Goal: Find specific page/section: Find specific page/section

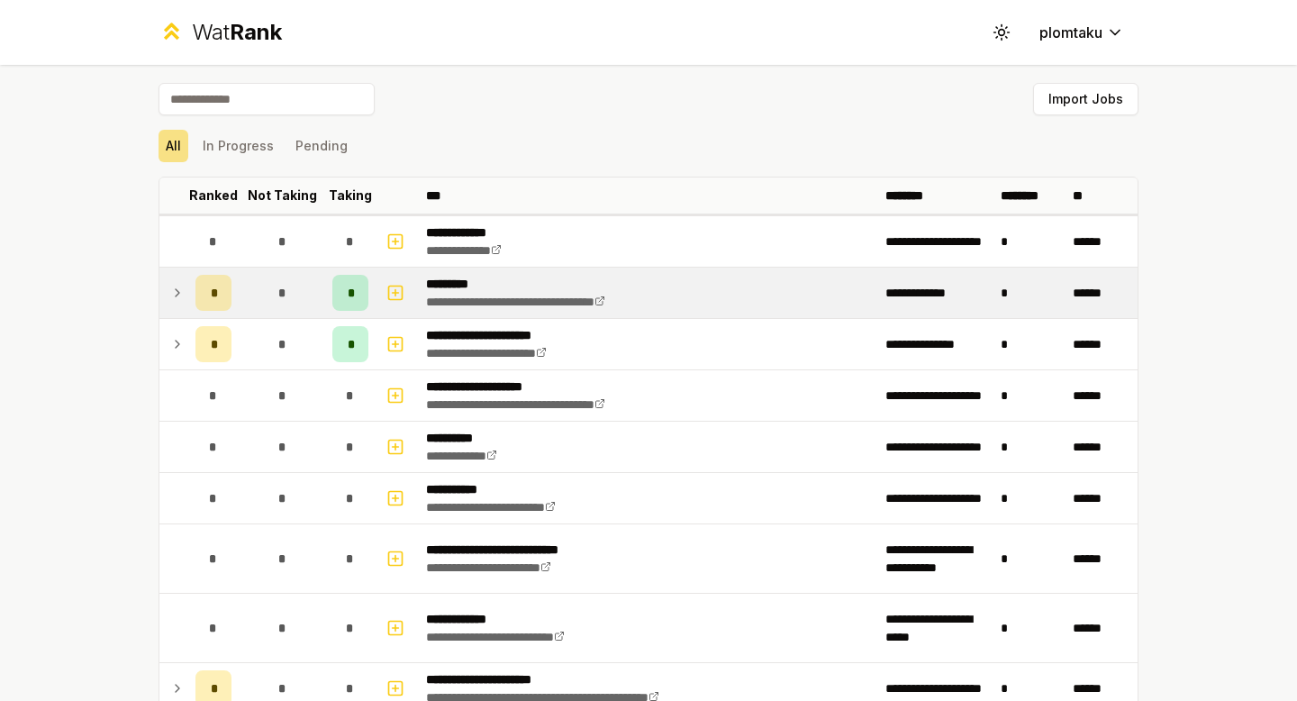
click at [181, 292] on icon at bounding box center [177, 293] width 14 height 22
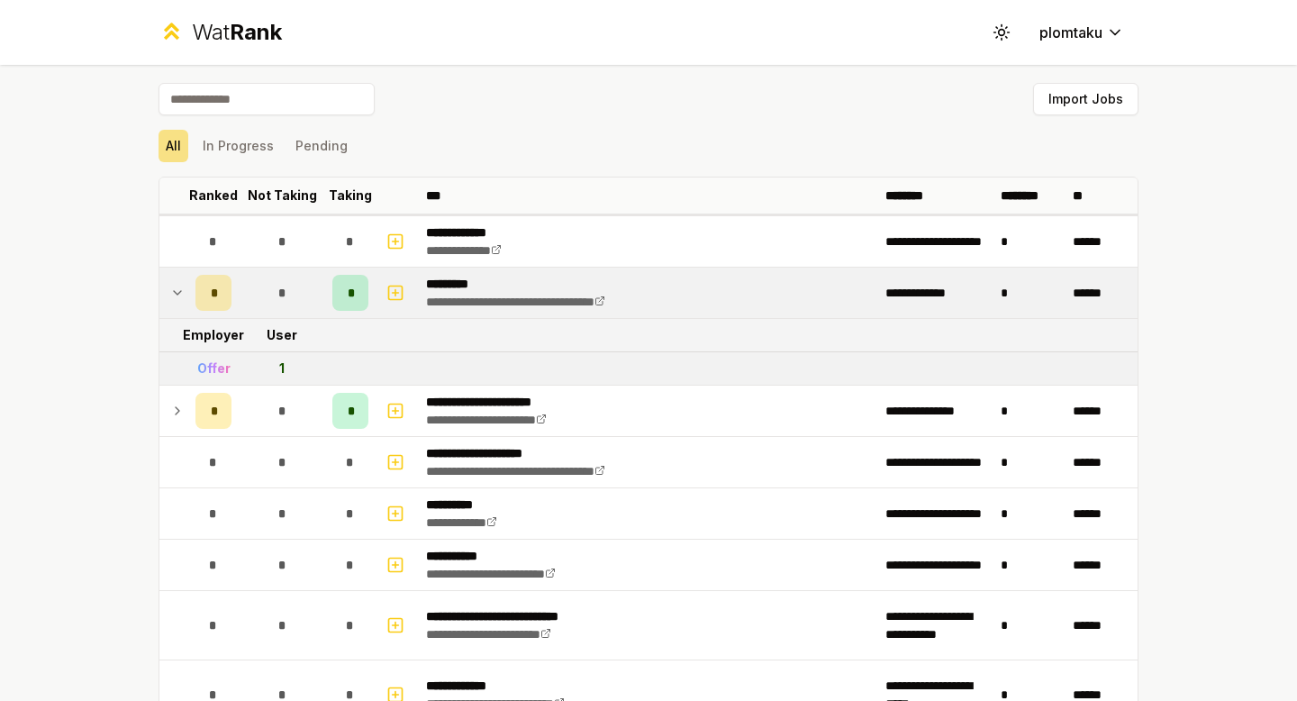
click at [181, 292] on icon at bounding box center [177, 293] width 14 height 22
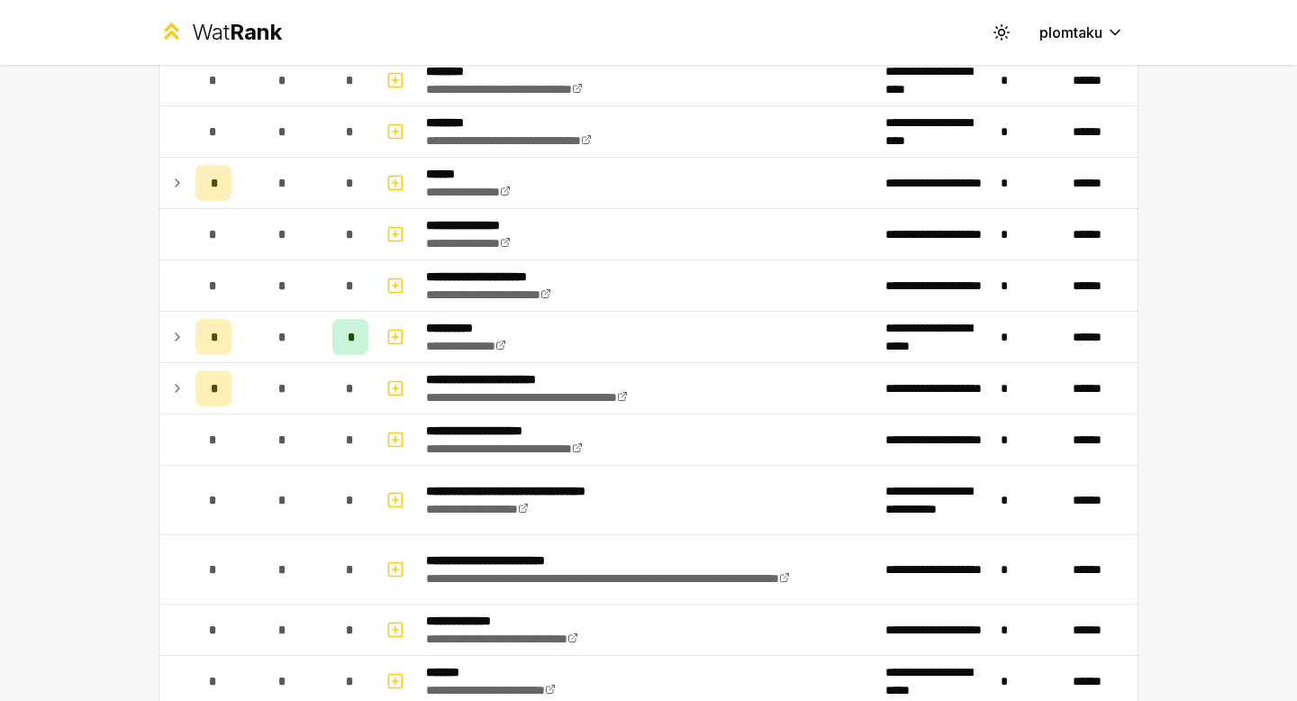
scroll to position [816, 0]
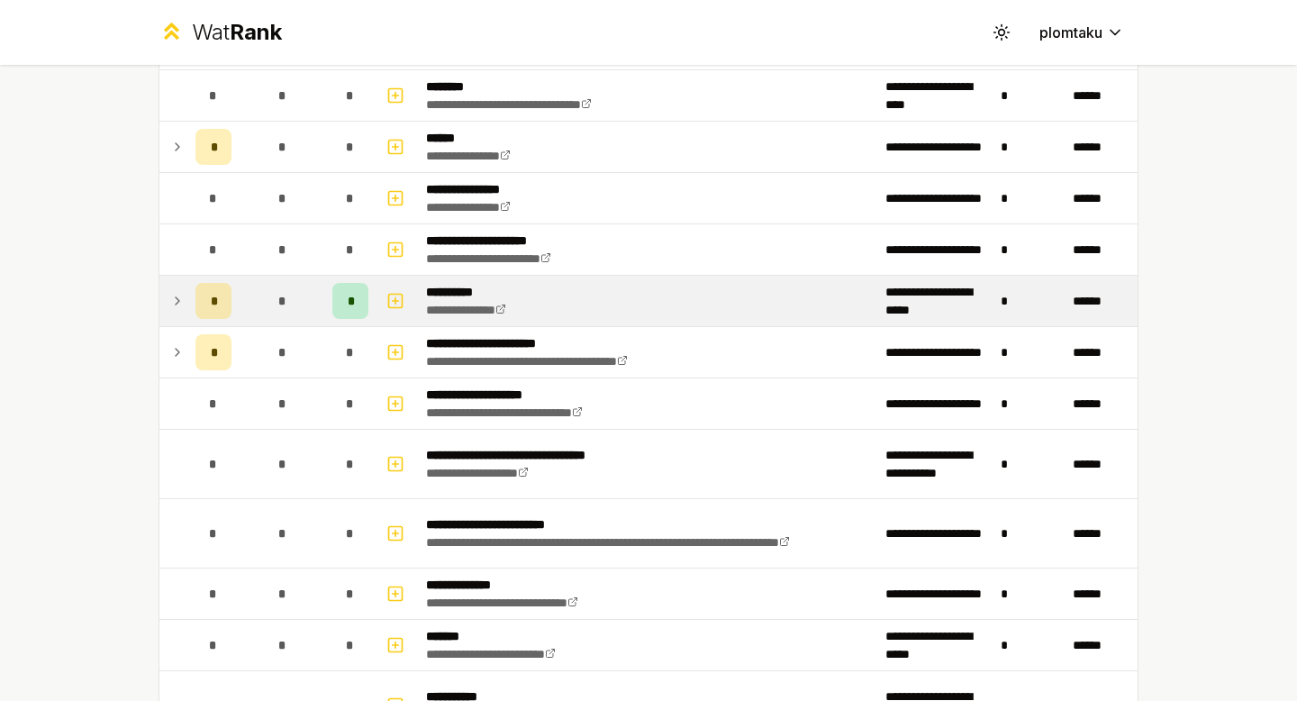
click at [173, 295] on icon at bounding box center [177, 301] width 14 height 22
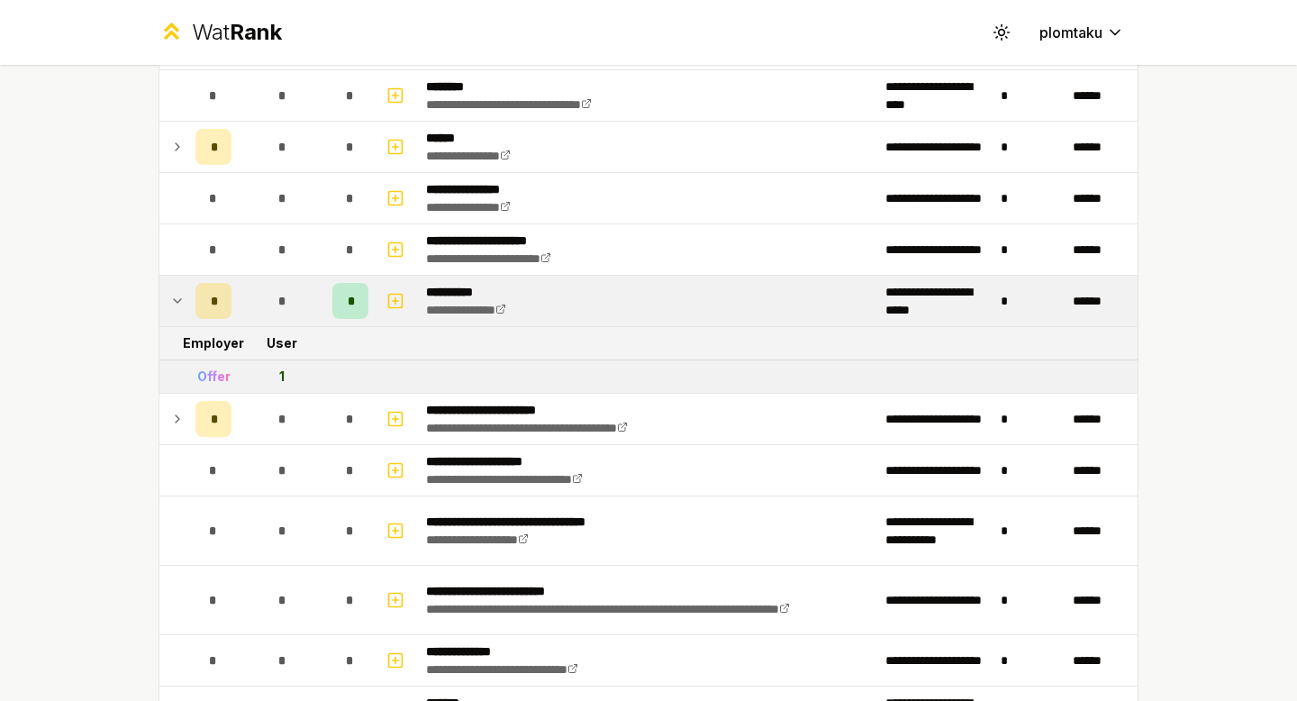
click at [173, 295] on icon at bounding box center [177, 301] width 14 height 22
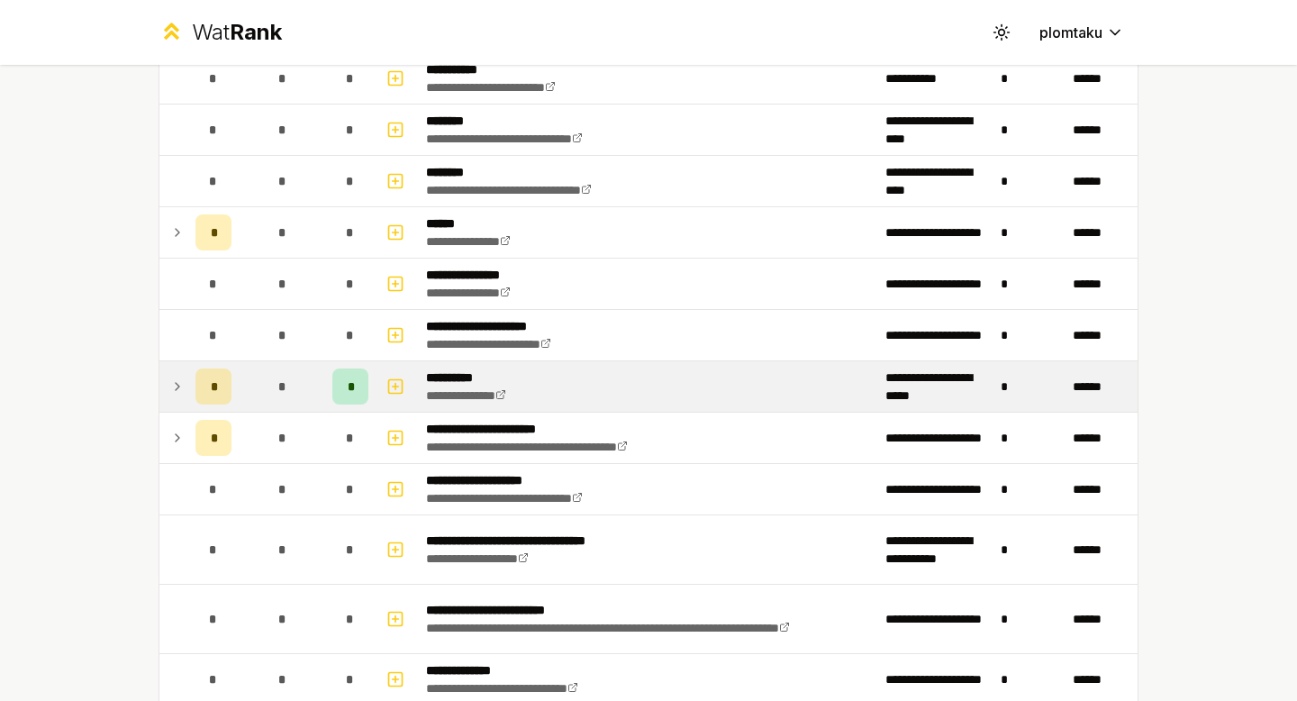
scroll to position [707, 0]
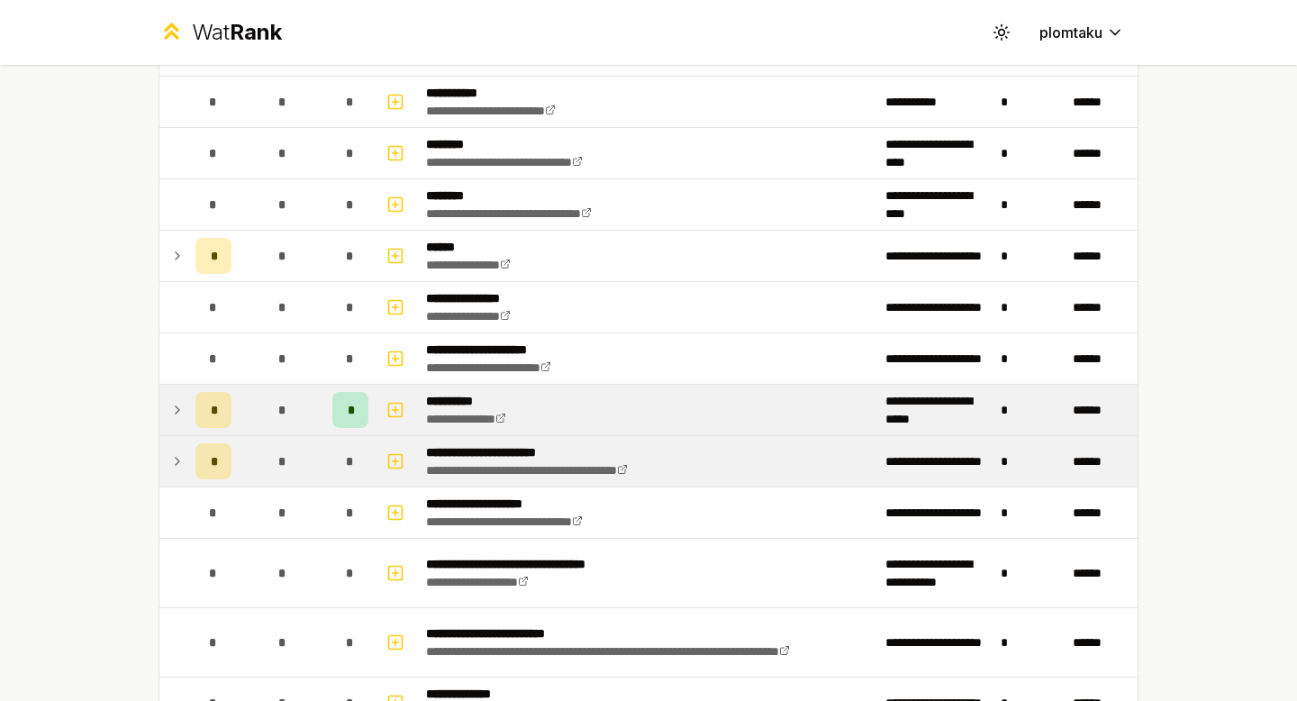
click at [186, 467] on td at bounding box center [173, 461] width 29 height 50
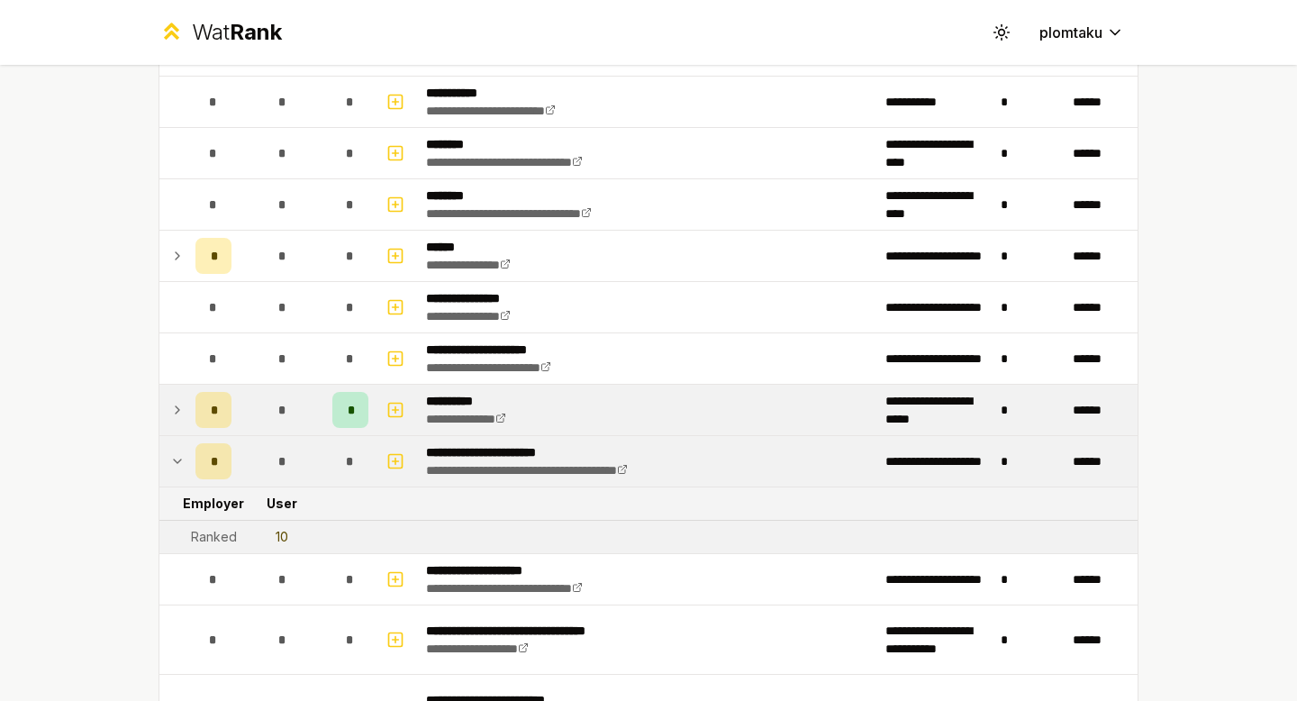
click at [180, 464] on icon at bounding box center [177, 461] width 14 height 22
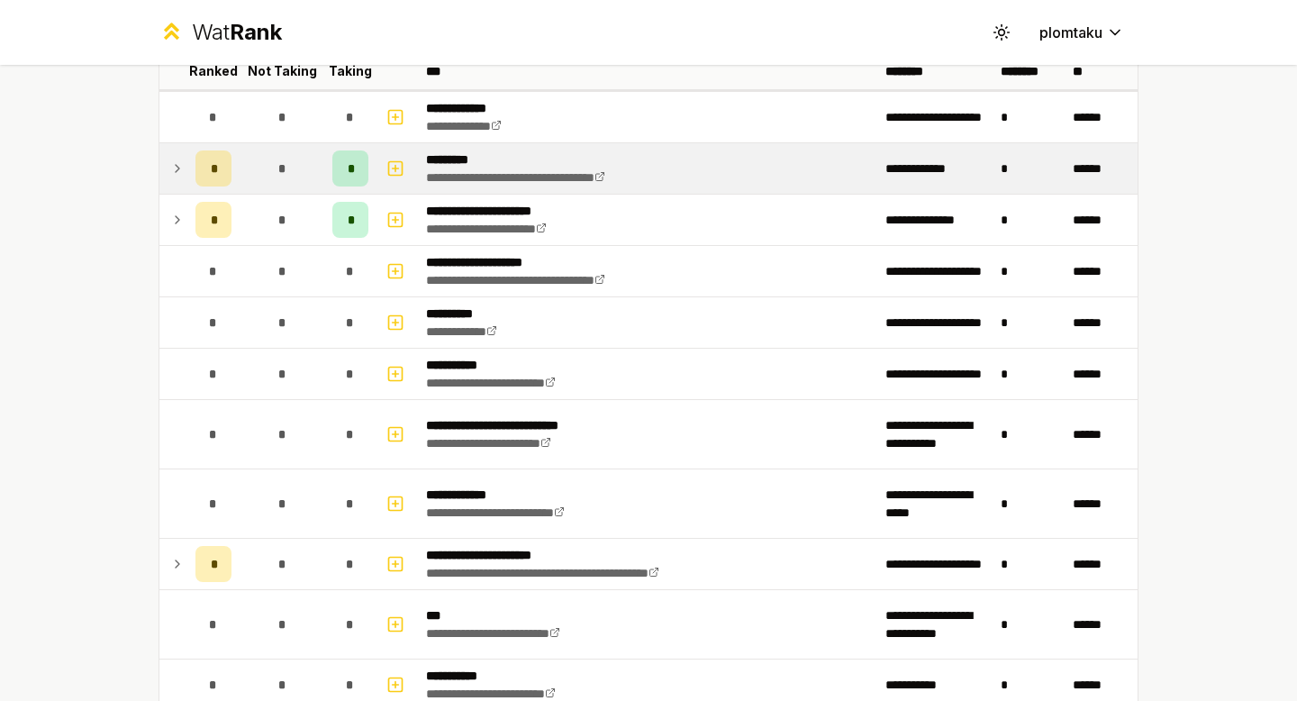
scroll to position [0, 0]
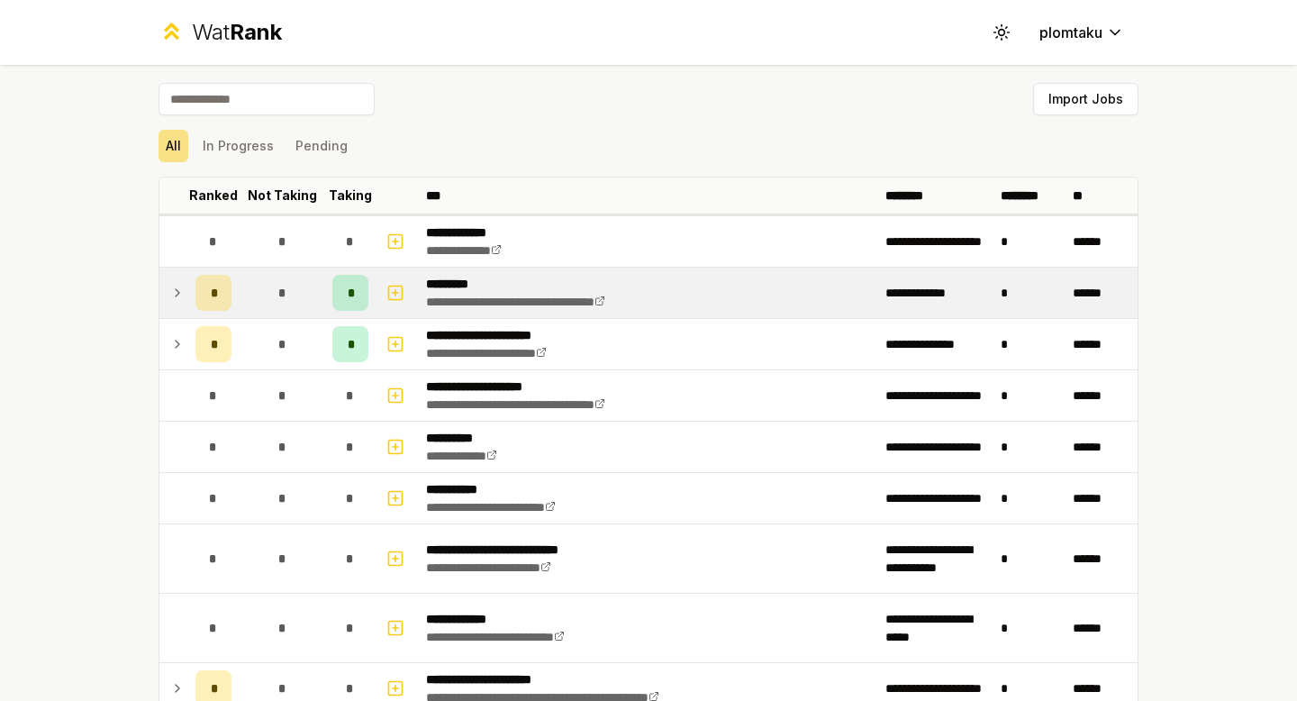
click at [174, 305] on td at bounding box center [173, 293] width 29 height 50
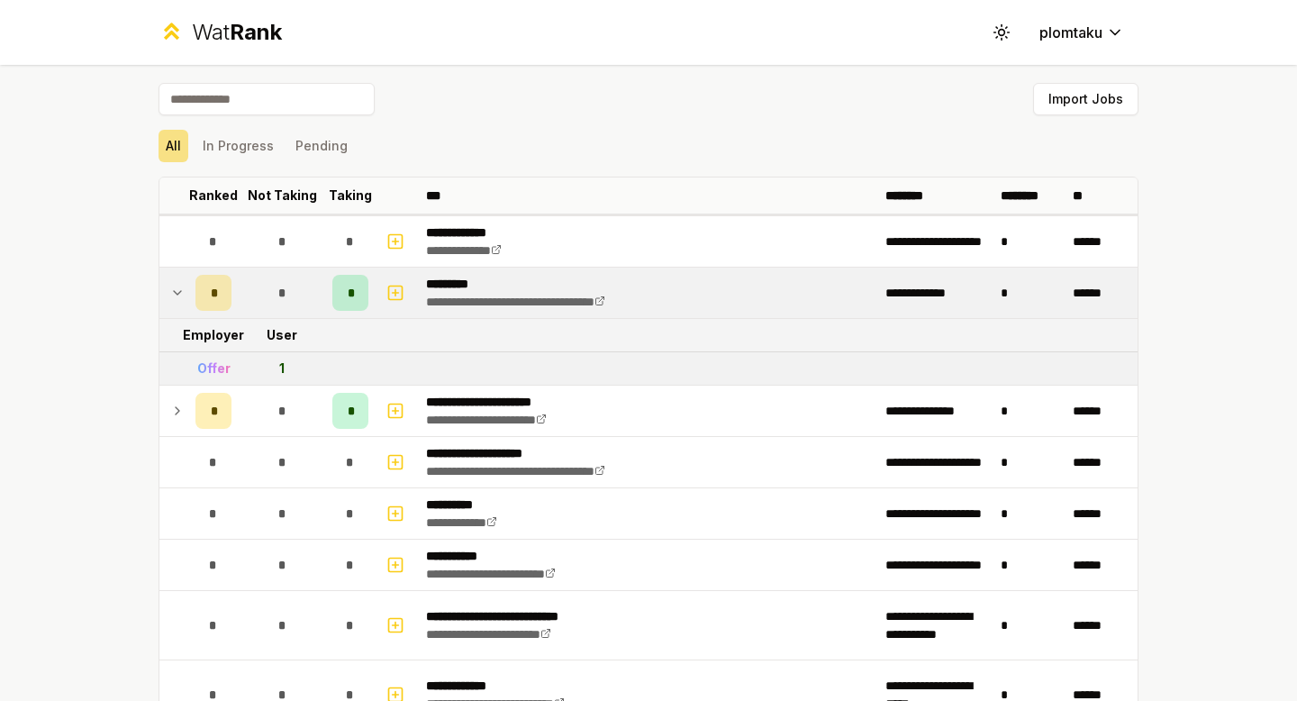
click at [174, 305] on td at bounding box center [173, 293] width 29 height 50
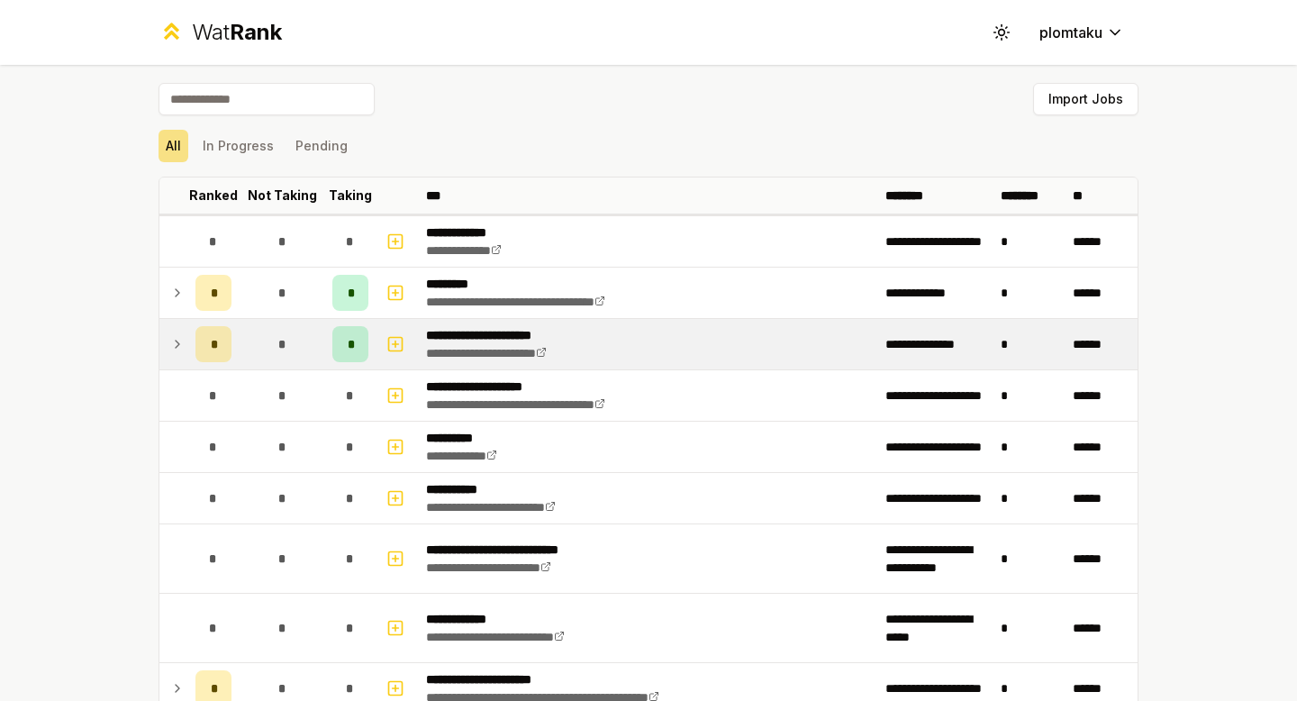
click at [174, 324] on td at bounding box center [173, 344] width 29 height 50
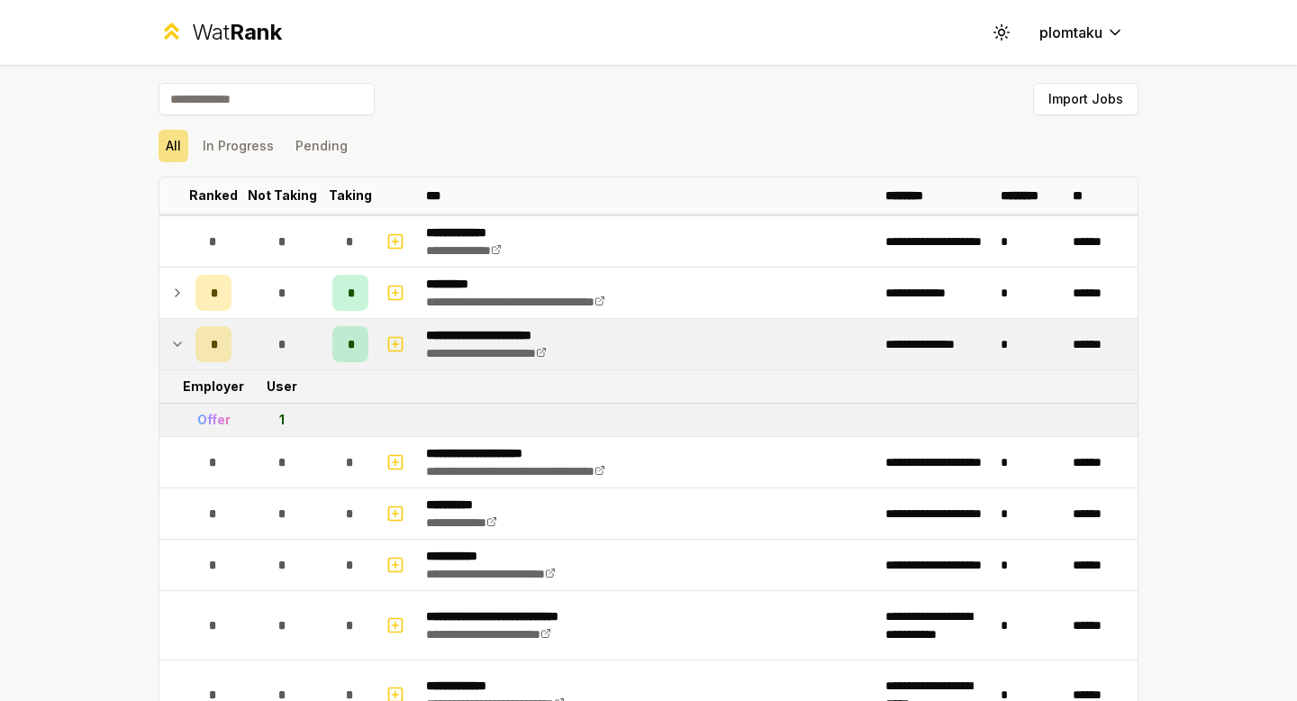
click at [174, 324] on td at bounding box center [173, 344] width 29 height 50
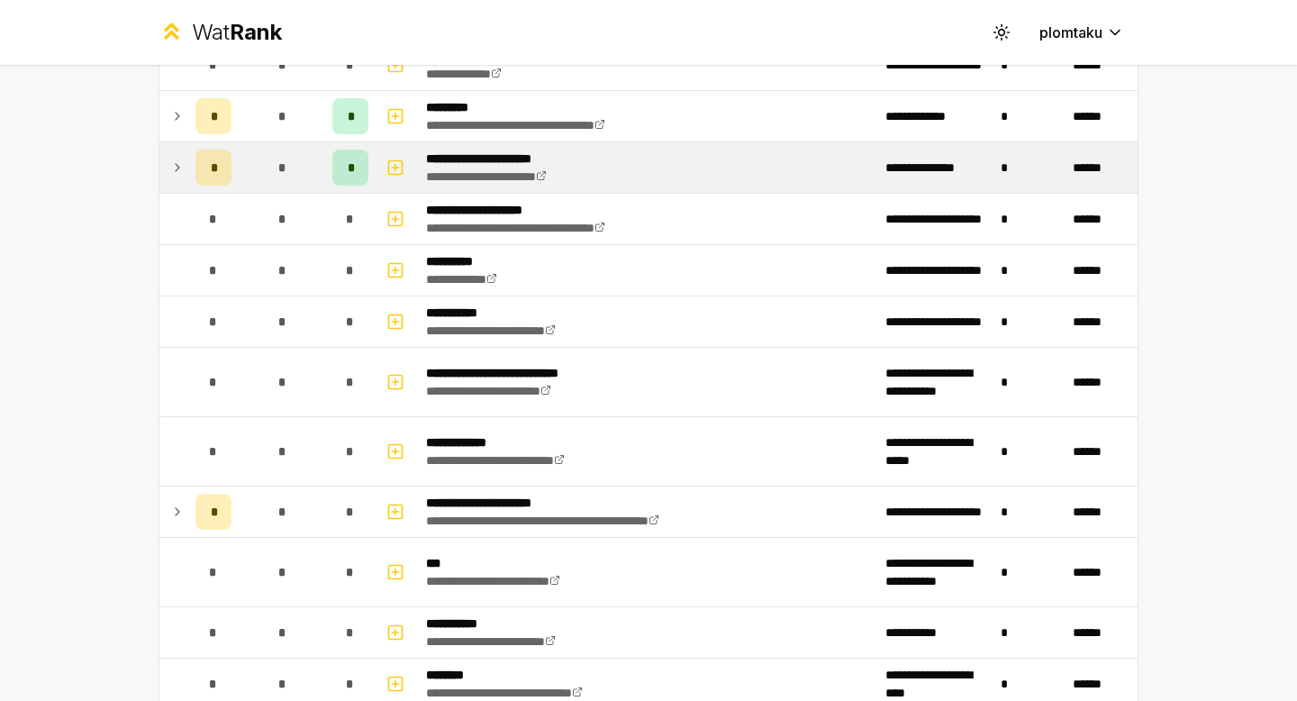
scroll to position [266, 0]
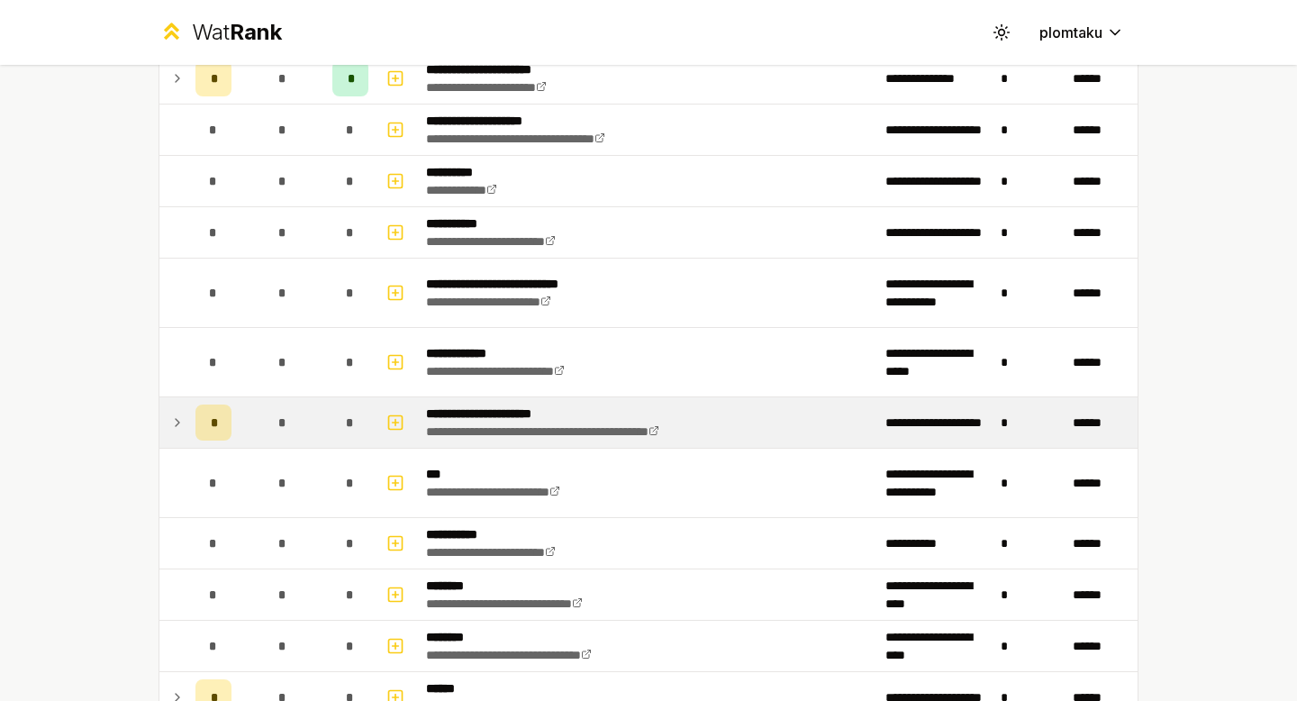
click at [187, 404] on td at bounding box center [173, 422] width 29 height 50
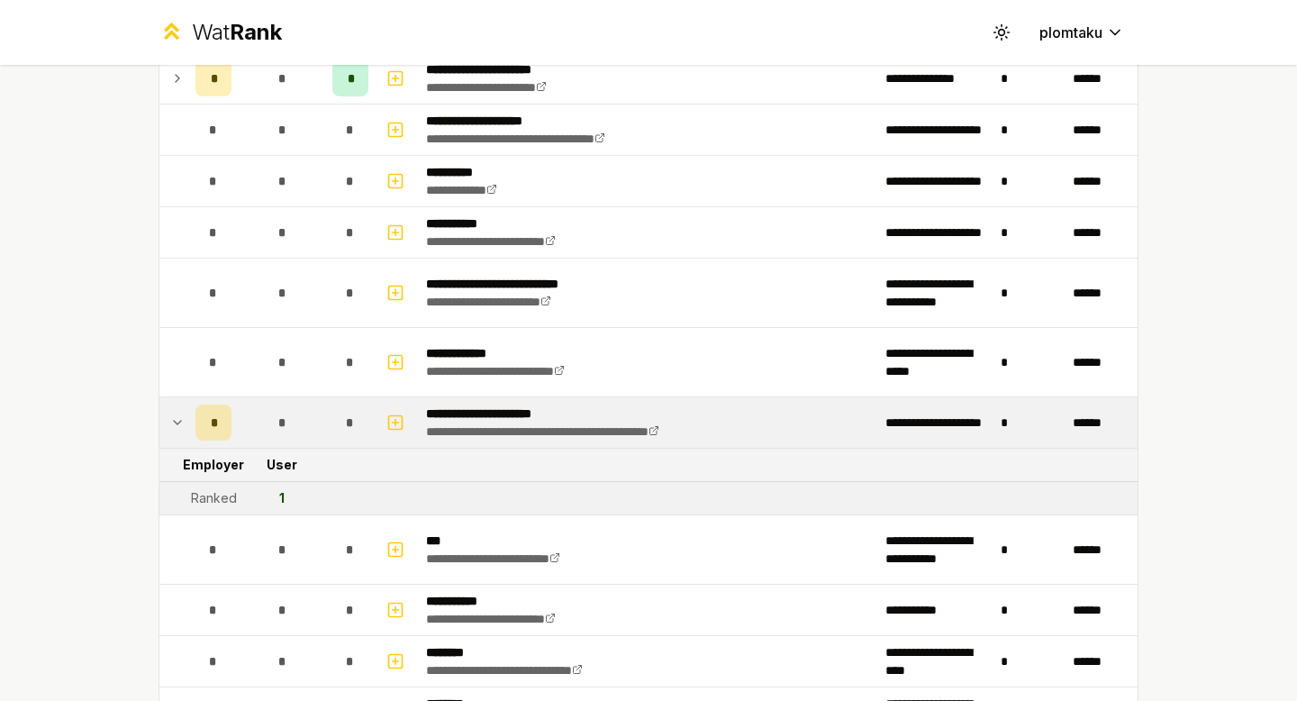
click at [187, 404] on td at bounding box center [173, 422] width 29 height 50
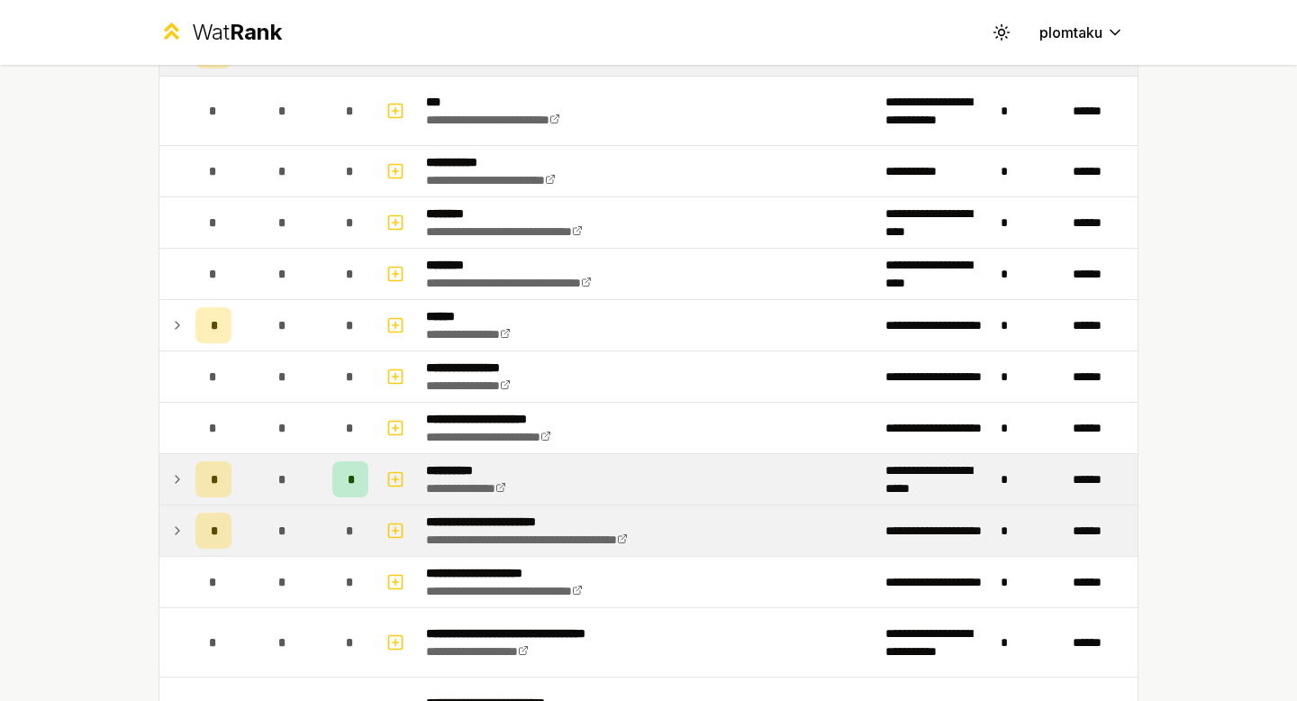
scroll to position [650, 0]
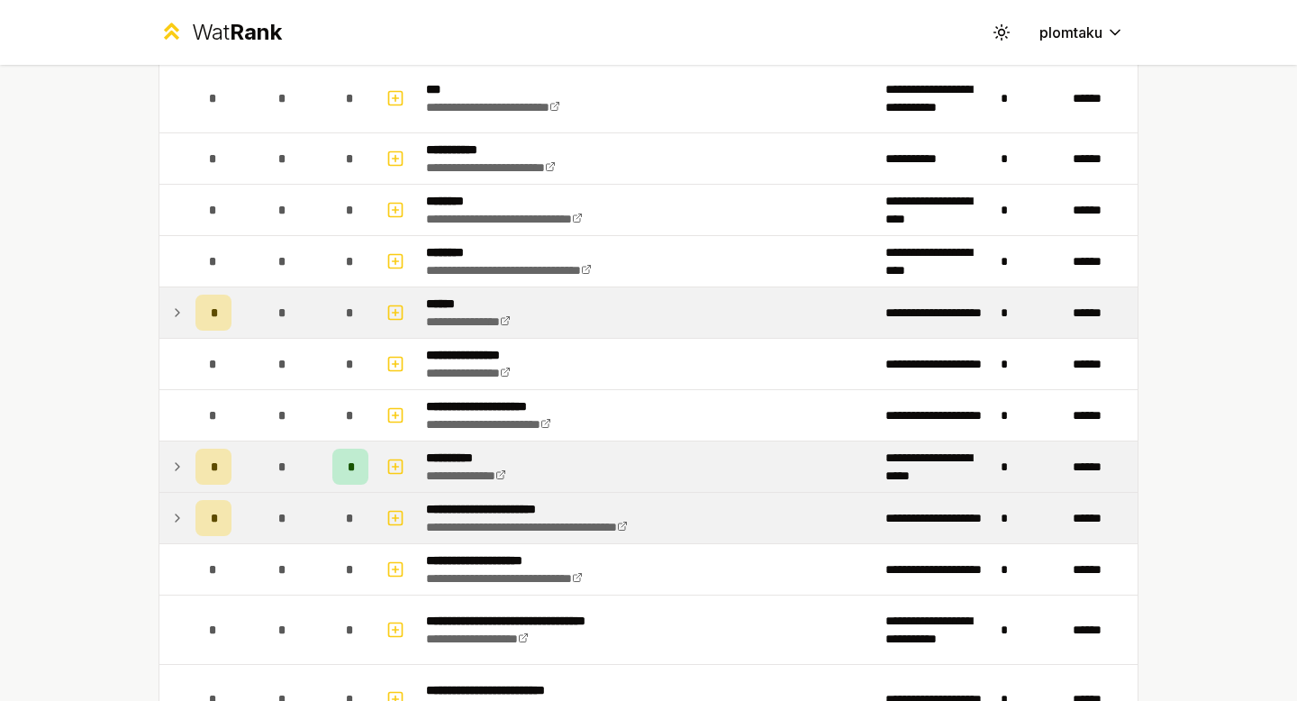
click at [189, 297] on td "*" at bounding box center [213, 312] width 50 height 50
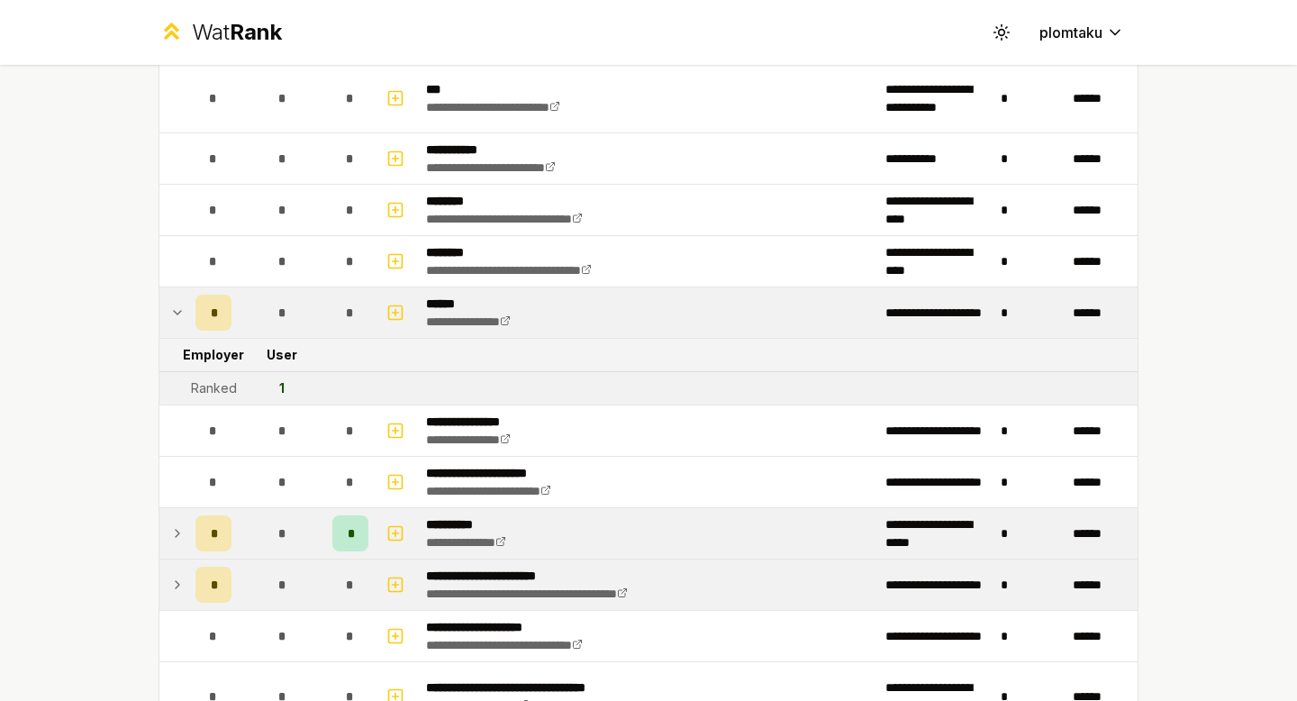
click at [189, 297] on td "*" at bounding box center [213, 312] width 50 height 50
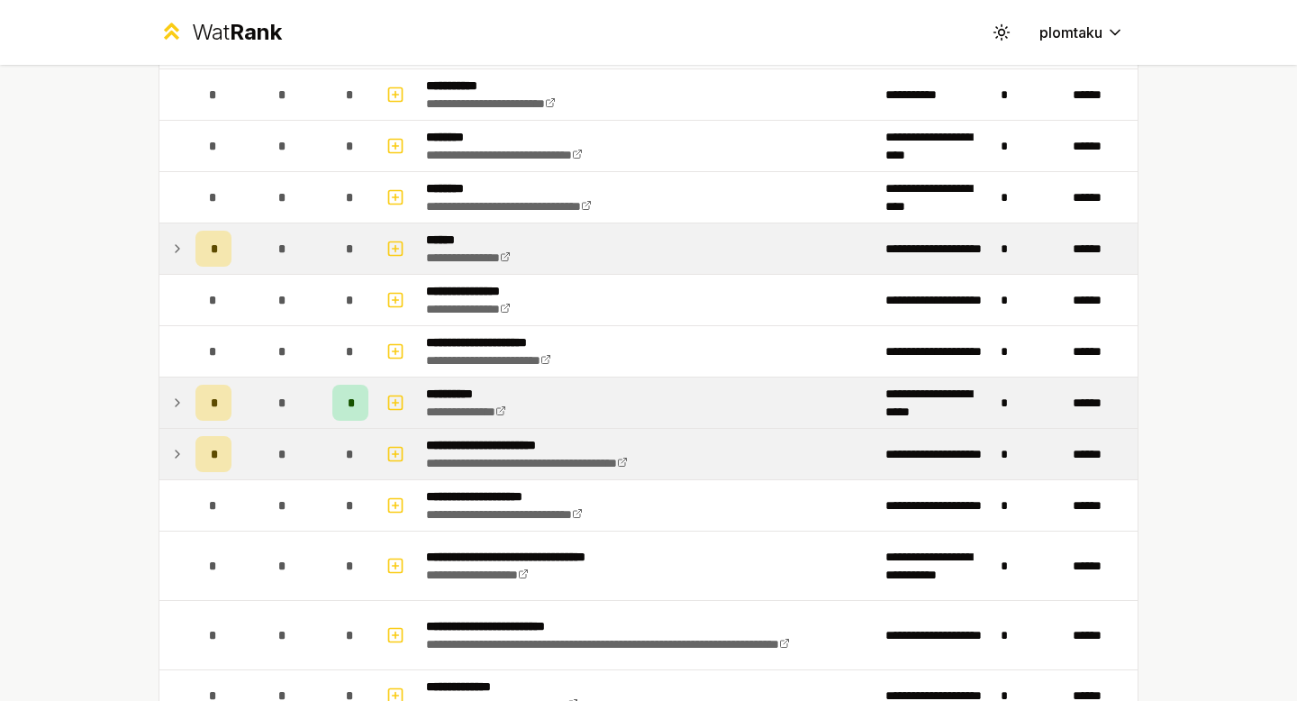
scroll to position [716, 0]
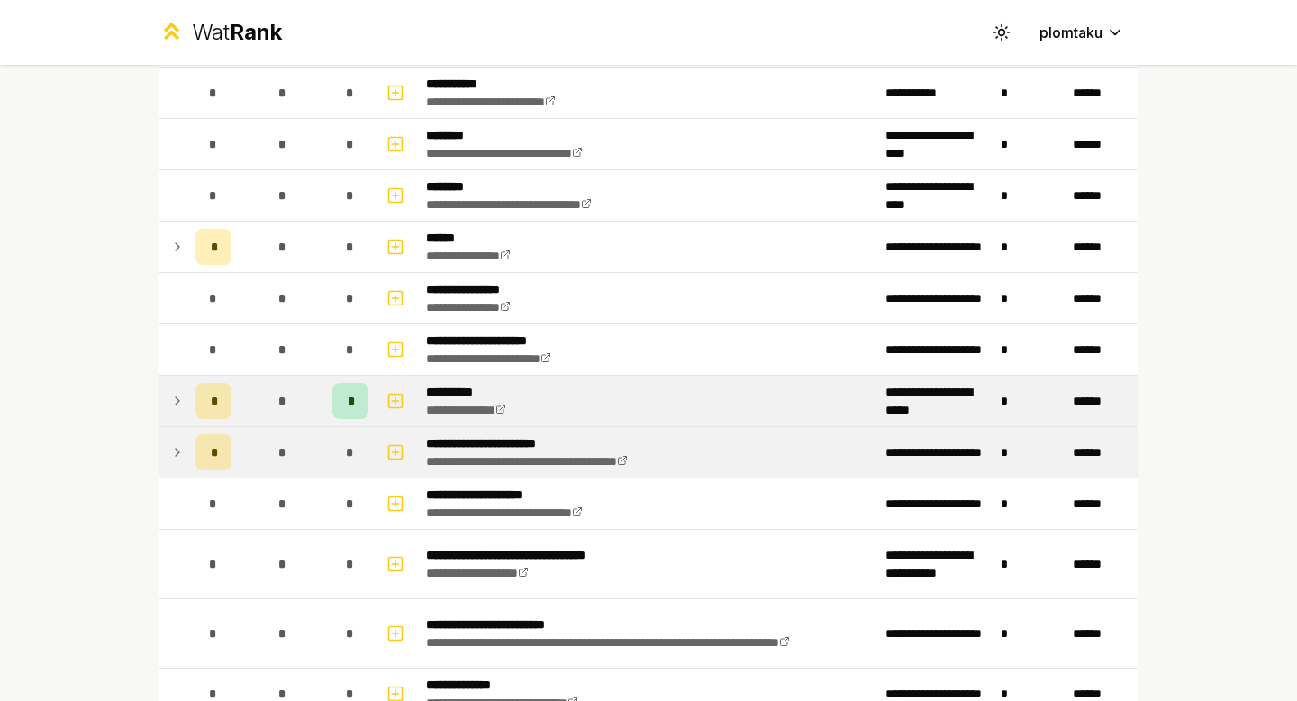
click at [196, 387] on div "*" at bounding box center [213, 401] width 36 height 36
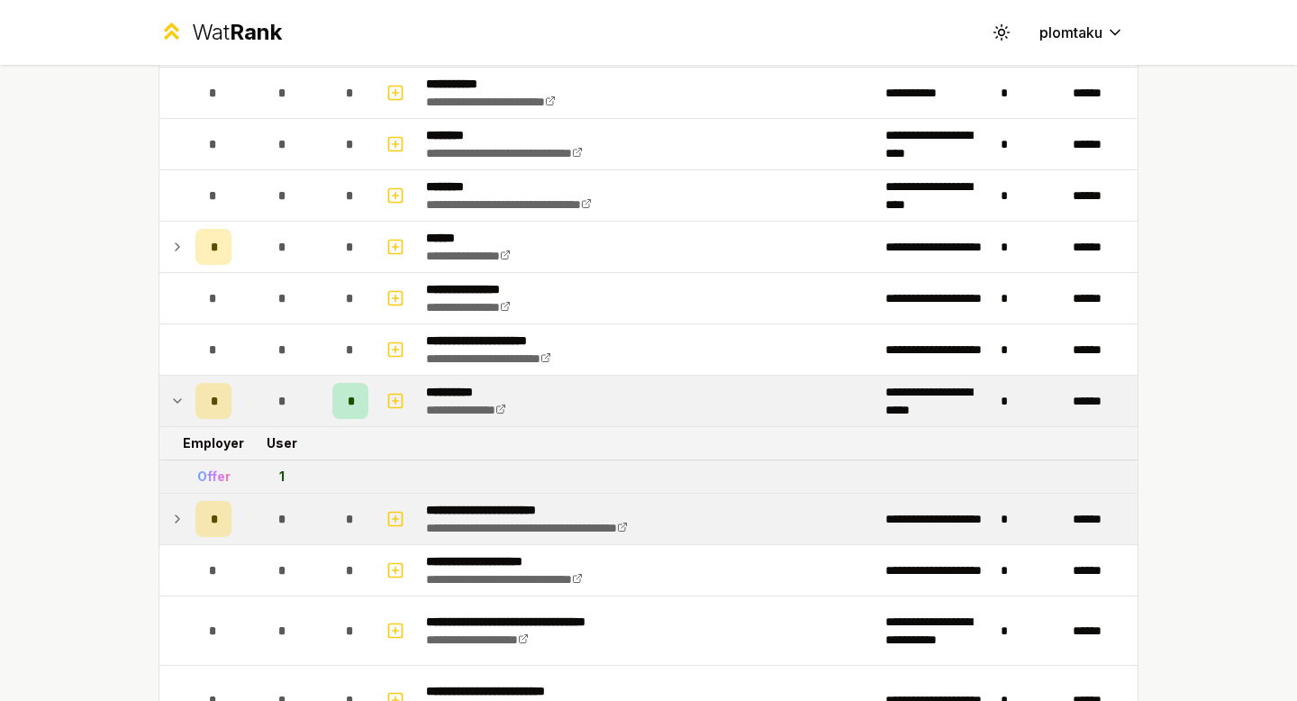
click at [196, 387] on div "*" at bounding box center [213, 401] width 36 height 36
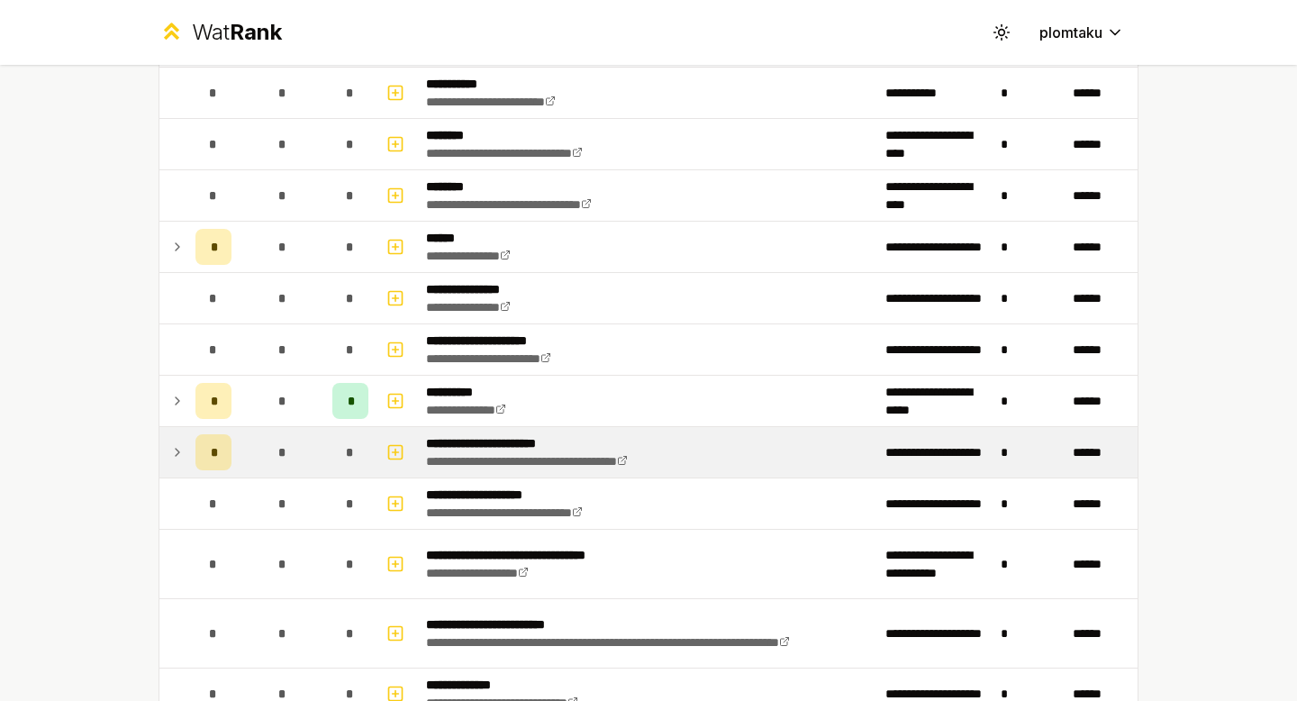
click at [196, 438] on div "*" at bounding box center [213, 452] width 36 height 36
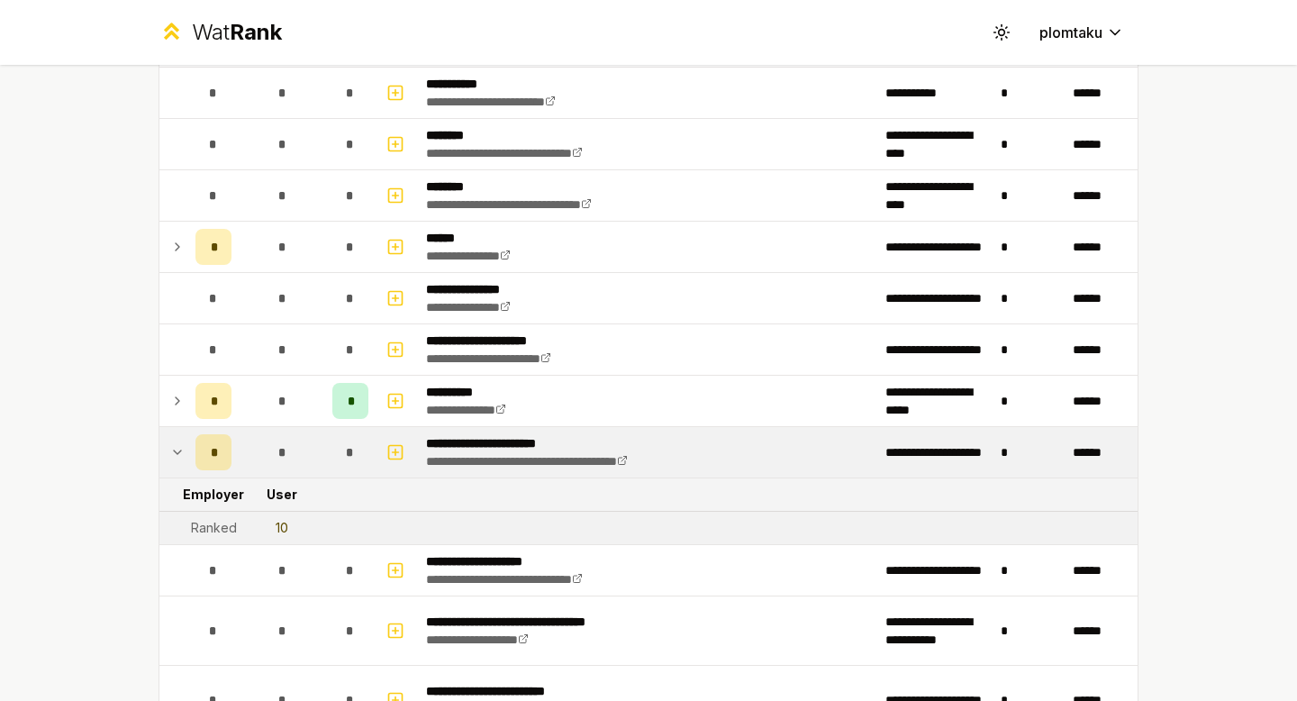
click at [196, 438] on div "*" at bounding box center [213, 452] width 36 height 36
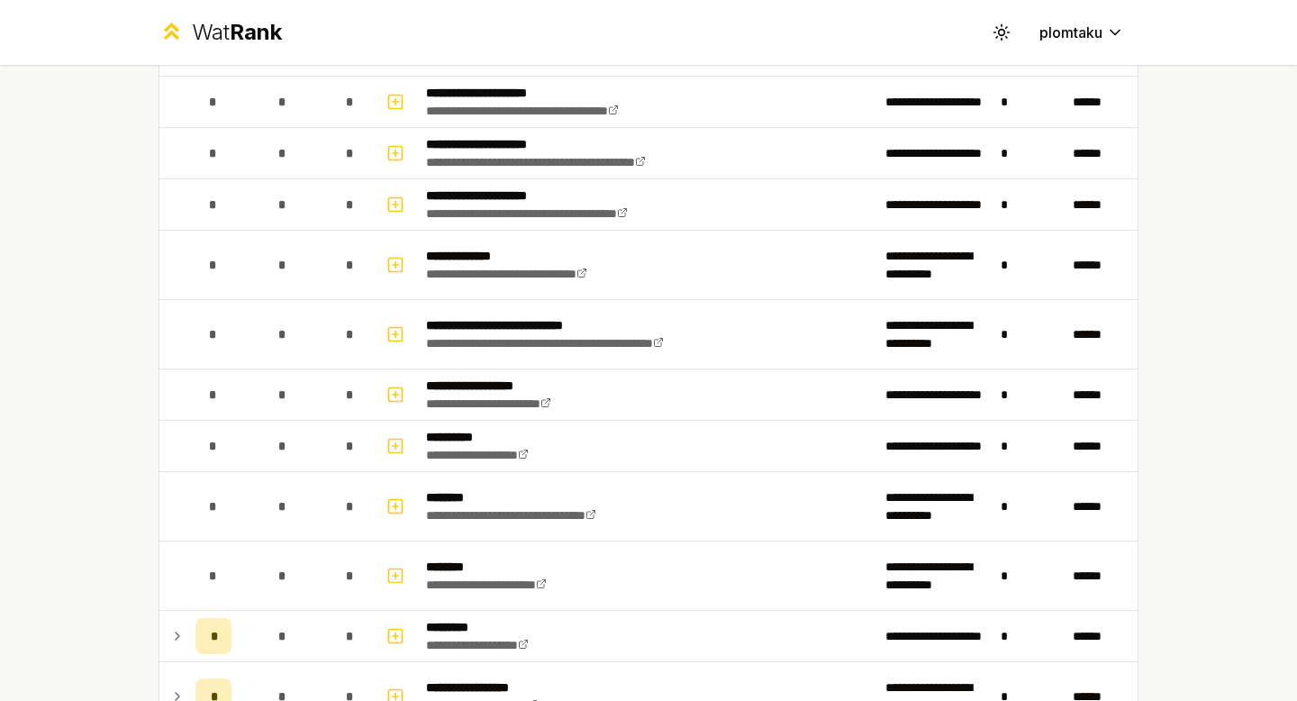
scroll to position [1659, 0]
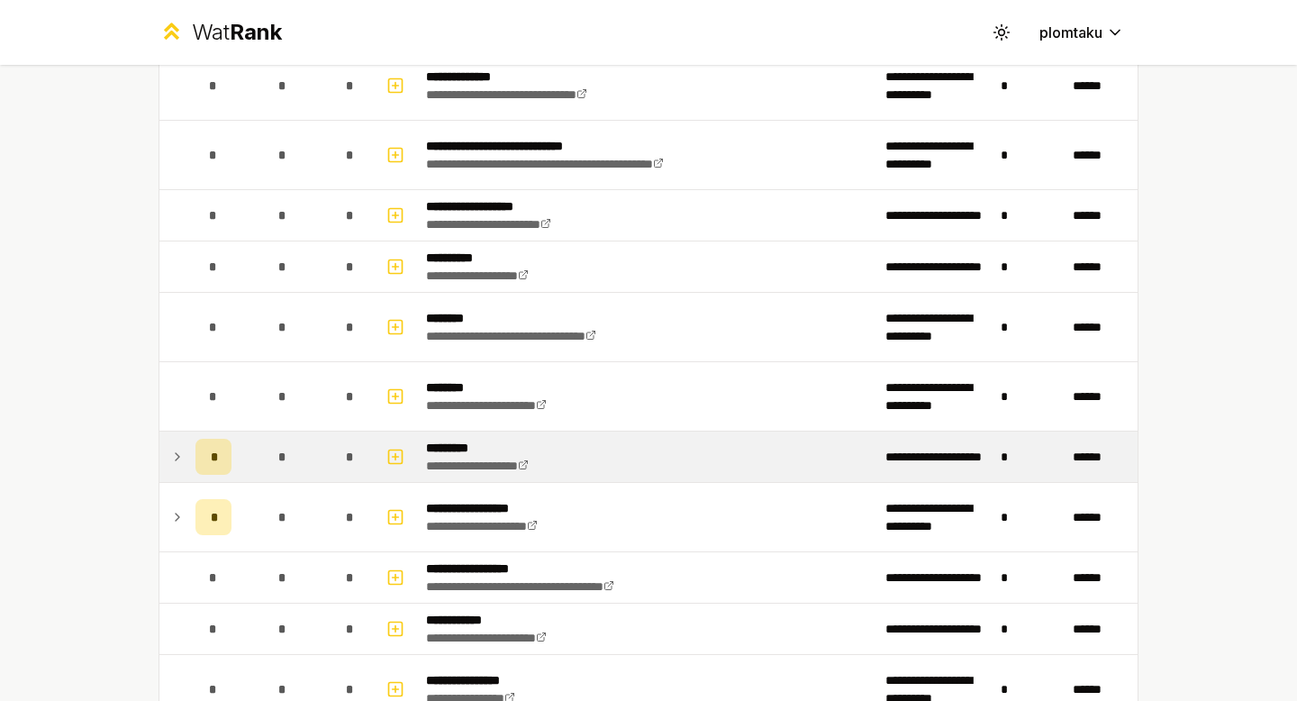
click at [191, 458] on td "*" at bounding box center [213, 457] width 50 height 50
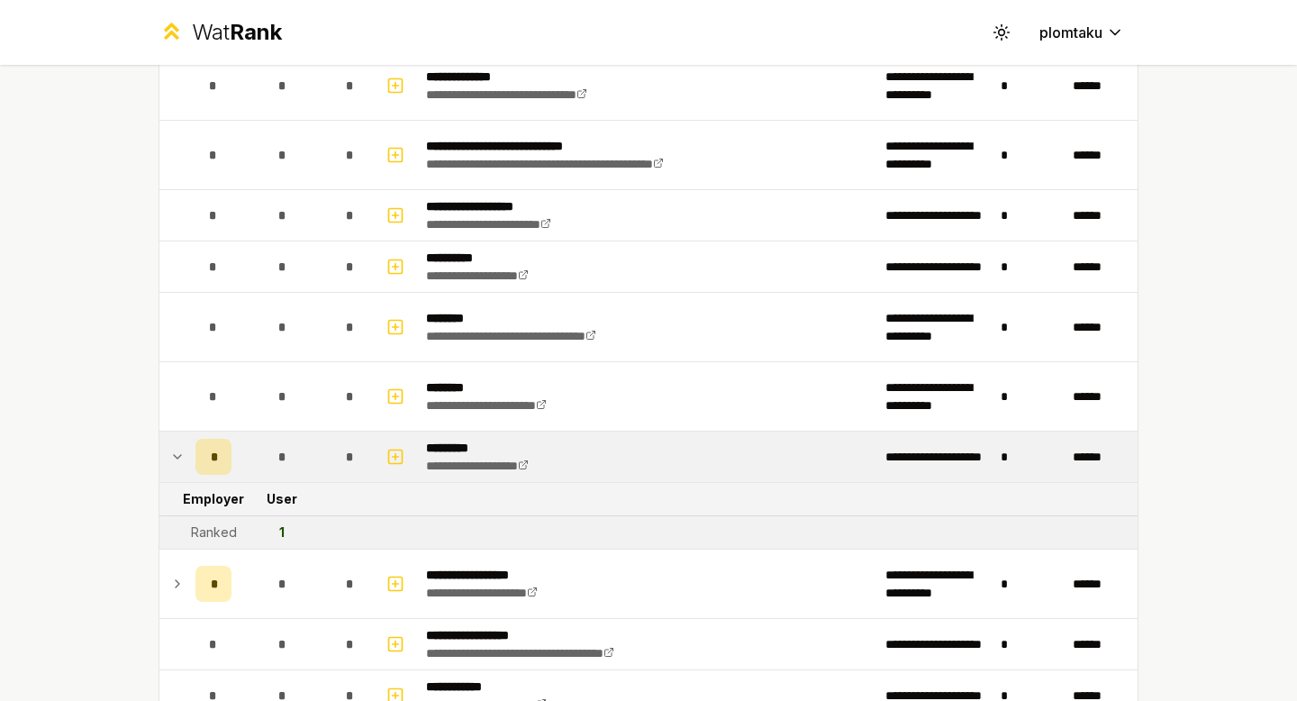
click at [191, 458] on td "*" at bounding box center [213, 457] width 50 height 50
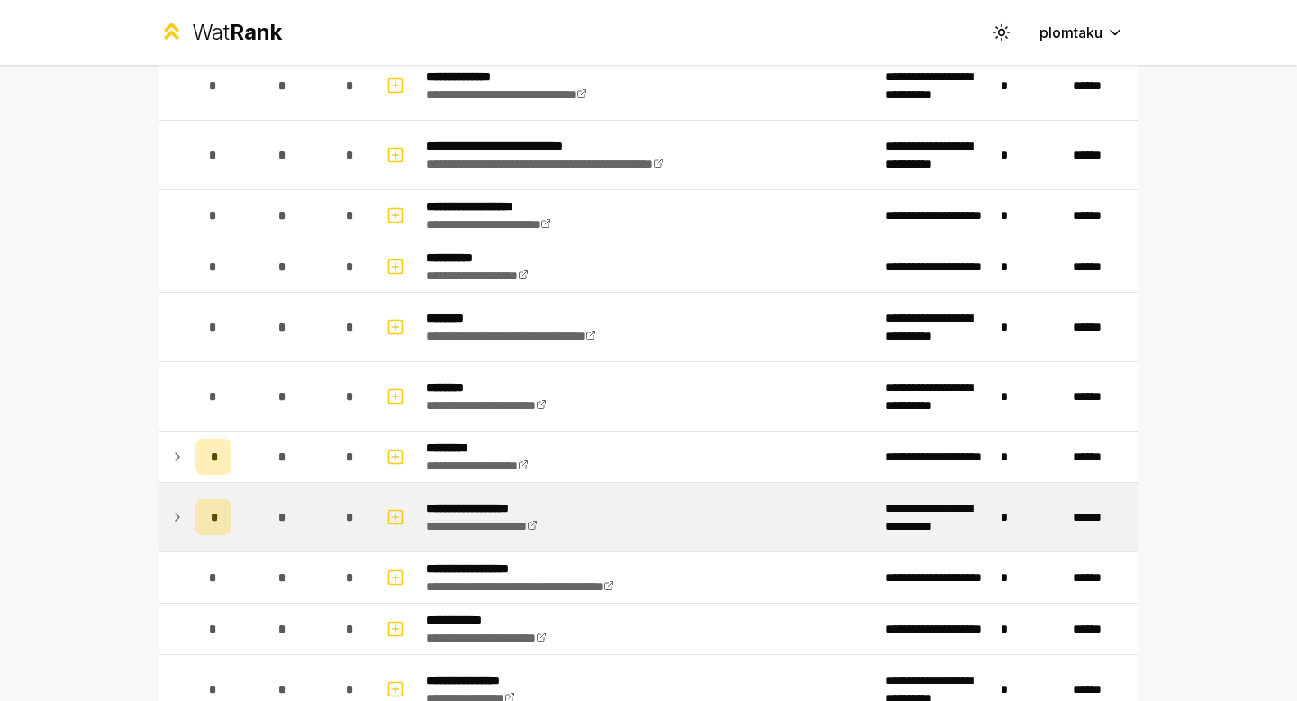
click at [189, 499] on td "*" at bounding box center [213, 517] width 50 height 68
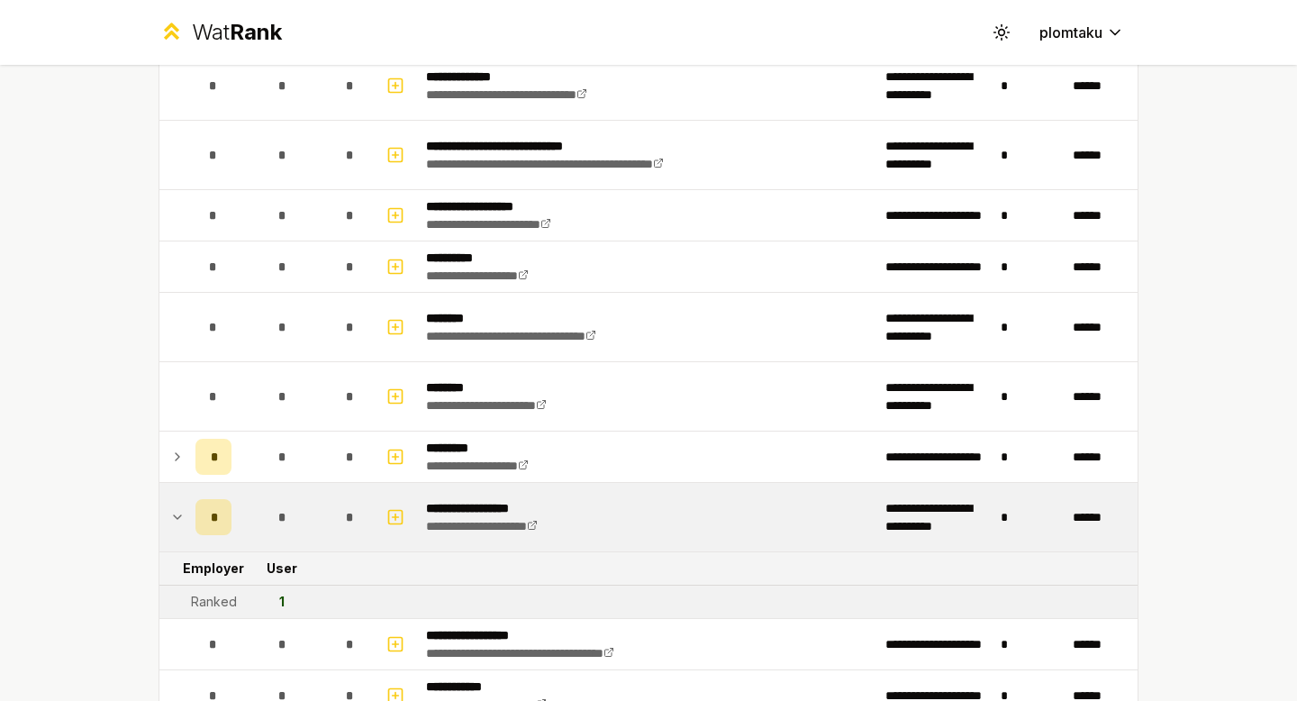
scroll to position [1913, 0]
